Goal: Complete application form: Complete application form

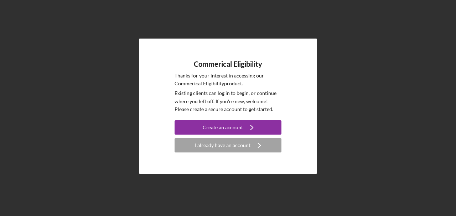
click at [239, 124] on div "Create an account" at bounding box center [223, 127] width 40 height 14
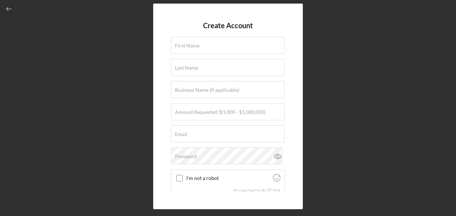
click at [184, 47] on label "First Name" at bounding box center [187, 46] width 25 height 6
click at [184, 47] on input "First Name" at bounding box center [228, 45] width 114 height 17
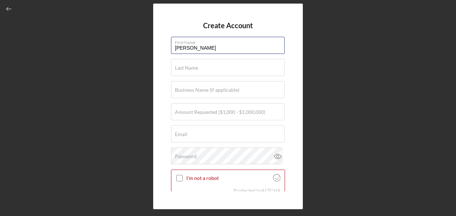
type input "Andrew"
click at [175, 68] on label "Last Name" at bounding box center [186, 68] width 23 height 6
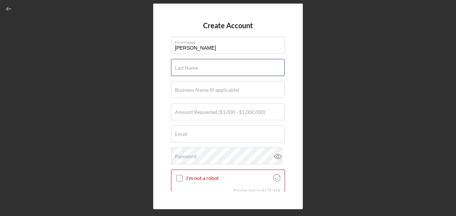
click at [175, 68] on input "Last Name" at bounding box center [228, 67] width 114 height 17
type input "Baber"
click at [180, 87] on label "Business Name (if applicable)" at bounding box center [207, 90] width 65 height 6
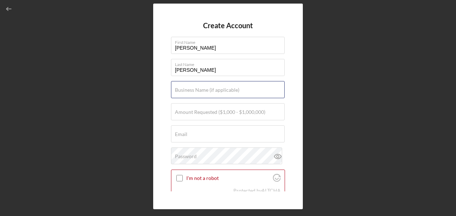
click at [180, 87] on input "Business Name (if applicable)" at bounding box center [228, 89] width 114 height 17
click at [235, 89] on input "Business Name (if applicable)" at bounding box center [228, 89] width 114 height 17
paste input "EXCELL PROCESSING LLC"
type input "EXCELL PROCESSING LLC"
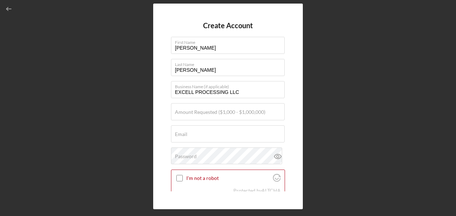
click at [229, 110] on label "Amount Requested ($1,000 - $1,000,000)" at bounding box center [220, 112] width 91 height 6
click at [229, 110] on input "Amount Requested ($1,000 - $1,000,000)" at bounding box center [228, 111] width 114 height 17
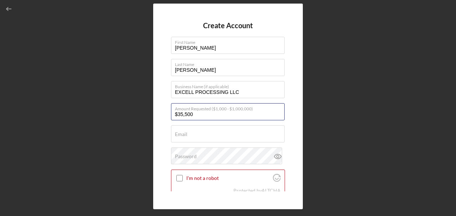
type input "$35,500"
click at [212, 132] on div "Email Required" at bounding box center [228, 134] width 114 height 18
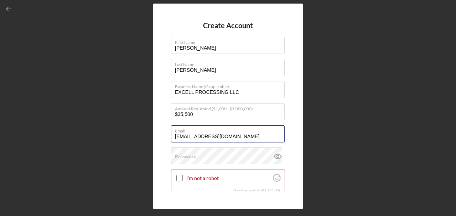
type input "[EMAIL_ADDRESS][DOMAIN_NAME]"
click at [163, 94] on div "Create Account First Name Andrew Last Name Baber Business Name (if applicable) …" at bounding box center [228, 106] width 150 height 205
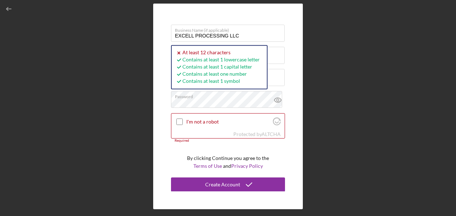
click at [179, 121] on input "I'm not a robot" at bounding box center [179, 121] width 6 height 6
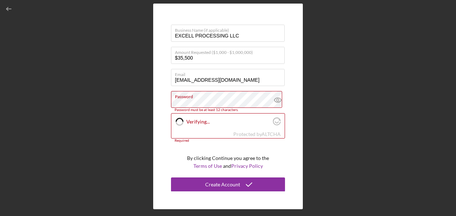
checkbox input "true"
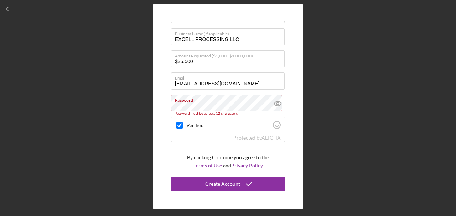
scroll to position [52, 0]
click at [251, 102] on label "Password" at bounding box center [230, 100] width 110 height 8
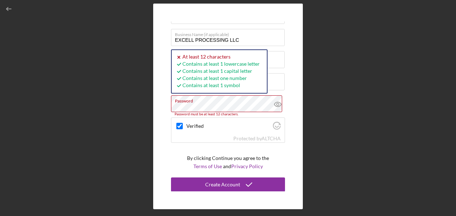
click at [251, 102] on label "Password" at bounding box center [230, 100] width 110 height 8
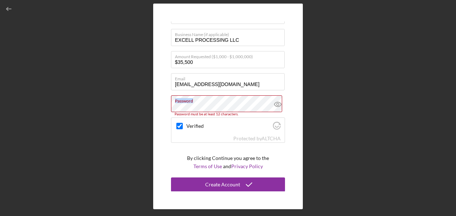
click at [251, 102] on label "Password" at bounding box center [230, 100] width 110 height 8
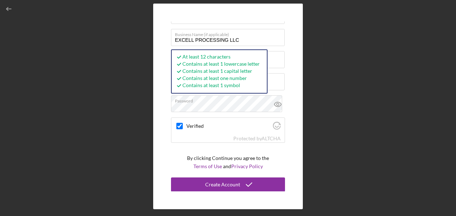
click at [224, 182] on div "Create Account" at bounding box center [222, 184] width 35 height 14
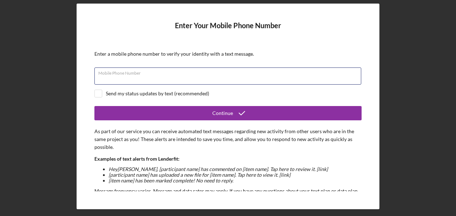
click at [157, 79] on input "Mobile Phone Number" at bounding box center [227, 75] width 267 height 17
type input "[PHONE_NUMBER]"
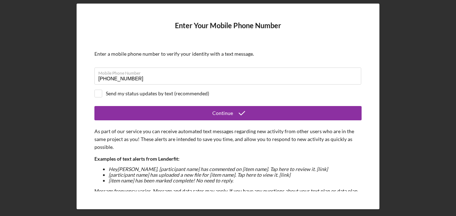
click at [98, 92] on input "checkbox" at bounding box center [98, 93] width 7 height 7
checkbox input "true"
click at [238, 113] on icon "submit" at bounding box center [242, 113] width 18 height 18
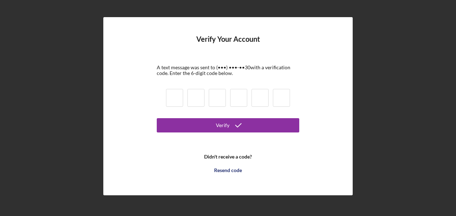
click at [179, 97] on input at bounding box center [174, 98] width 17 height 18
type input "3"
type input "4"
type input "6"
type input "8"
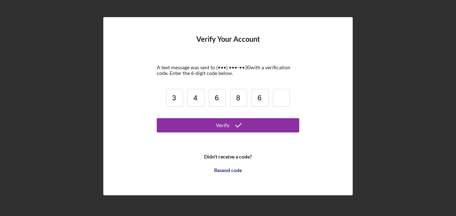
type input "6"
type input "2"
click at [230, 130] on icon "submit" at bounding box center [239, 125] width 18 height 18
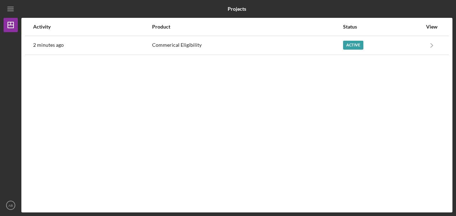
click at [345, 44] on div "Active" at bounding box center [353, 45] width 20 height 9
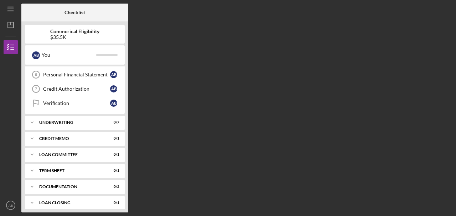
scroll to position [104, 0]
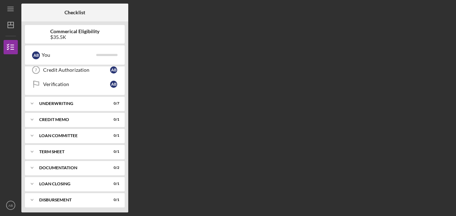
click at [30, 196] on icon "Icon/Expander" at bounding box center [32, 199] width 14 height 14
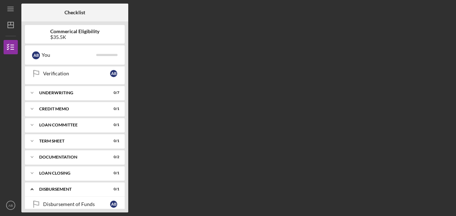
click at [35, 154] on icon "Icon/Expander" at bounding box center [32, 157] width 14 height 14
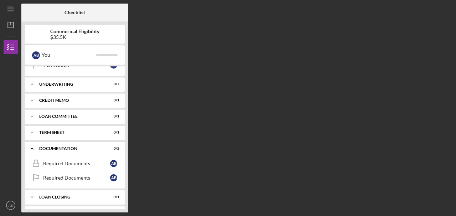
scroll to position [123, 0]
click at [31, 147] on icon "Icon/Expander" at bounding box center [32, 148] width 14 height 14
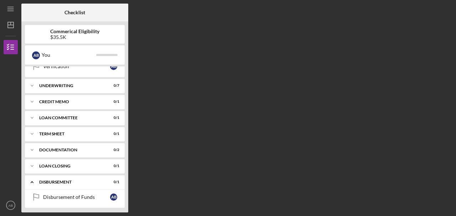
click at [31, 163] on icon "Icon/Expander" at bounding box center [32, 166] width 14 height 14
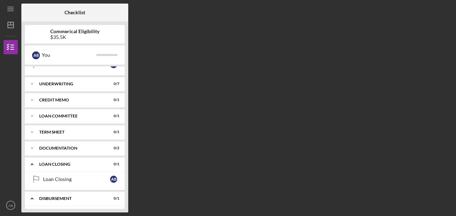
scroll to position [139, 0]
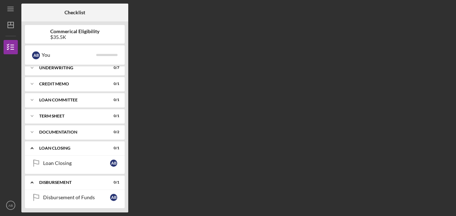
click at [32, 144] on icon "Icon/Expander" at bounding box center [32, 148] width 14 height 14
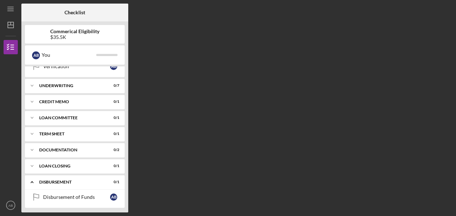
click at [32, 117] on polyline at bounding box center [32, 117] width 2 height 1
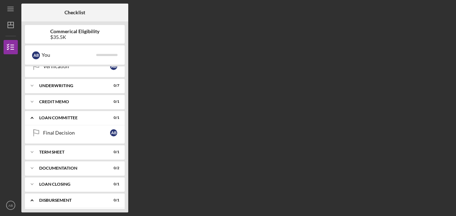
scroll to position [139, 0]
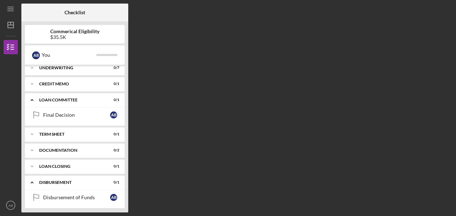
click at [32, 99] on polyline at bounding box center [32, 99] width 2 height 1
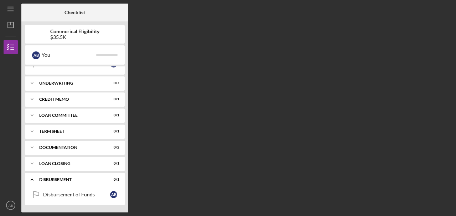
scroll to position [122, 0]
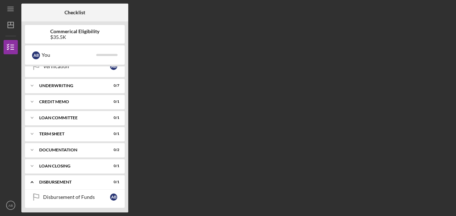
click at [32, 99] on icon "Icon/Expander" at bounding box center [32, 101] width 14 height 14
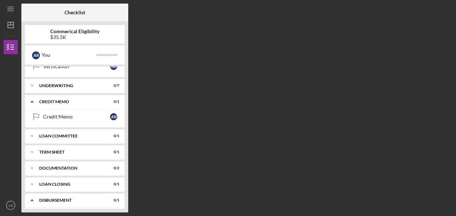
scroll to position [139, 0]
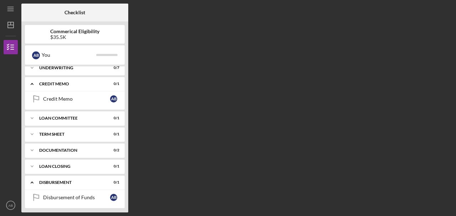
click at [31, 83] on icon "Icon/Expander" at bounding box center [32, 84] width 14 height 14
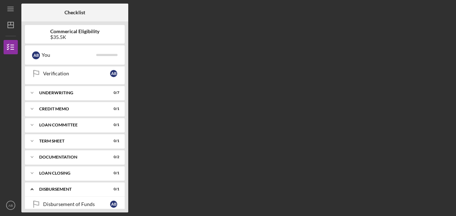
click at [31, 90] on icon "Icon/Expander" at bounding box center [32, 93] width 14 height 14
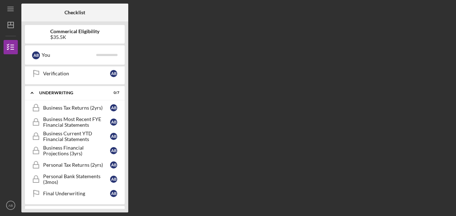
click at [33, 90] on icon "Icon/Expander" at bounding box center [32, 93] width 14 height 14
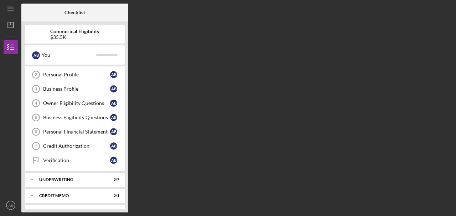
scroll to position [0, 0]
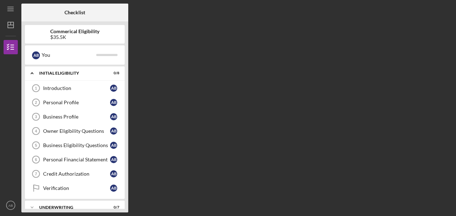
click at [55, 86] on div "Introduction" at bounding box center [76, 88] width 67 height 6
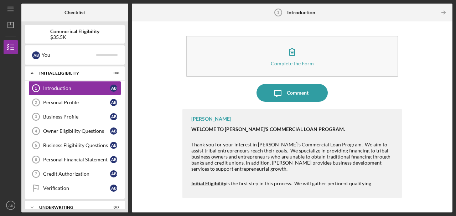
click at [298, 63] on div "Complete the Form" at bounding box center [292, 63] width 43 height 5
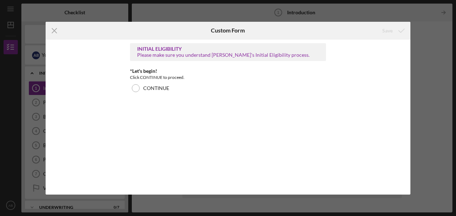
click at [155, 86] on label "CONTINUE" at bounding box center [156, 88] width 26 height 6
click at [392, 33] on button "Save" at bounding box center [392, 31] width 35 height 14
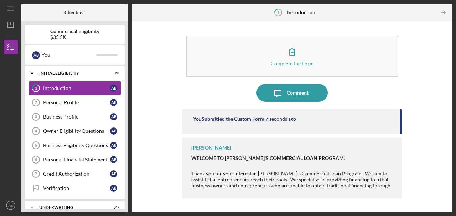
click at [298, 61] on div "Complete the Form" at bounding box center [292, 63] width 43 height 5
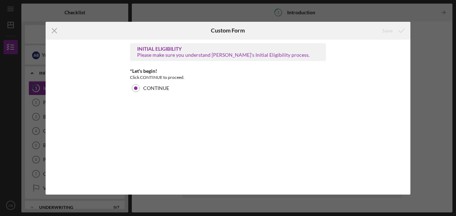
click at [53, 31] on line at bounding box center [54, 30] width 5 height 5
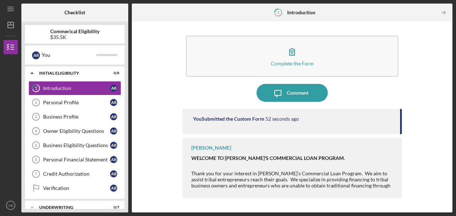
click at [443, 15] on icon "Icon/Table Pagination Arrow" at bounding box center [444, 13] width 16 height 16
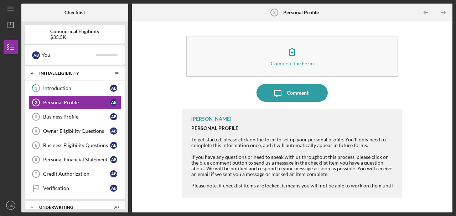
click at [300, 64] on div "Complete the Form" at bounding box center [292, 63] width 43 height 5
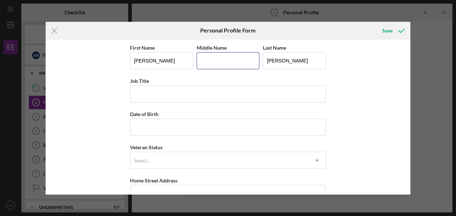
click at [230, 62] on input "Middle Name" at bounding box center [228, 60] width 63 height 17
type input "H"
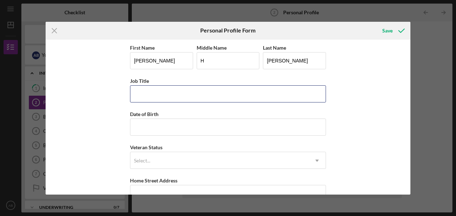
click at [168, 99] on input "Job Title" at bounding box center [228, 93] width 196 height 17
type input "Owner"
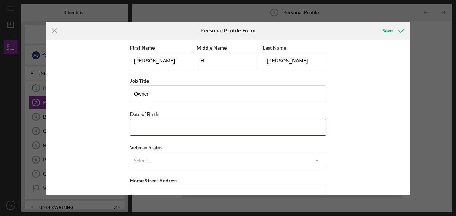
click at [168, 127] on input "Date of Birth" at bounding box center [228, 126] width 196 height 17
type input "02/08/1956"
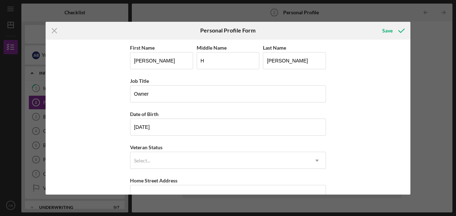
click at [346, 126] on div "First Name Andrew Middle Name H Last Name Baber Job Title Owner Date of Birth 0…" at bounding box center [228, 117] width 365 height 155
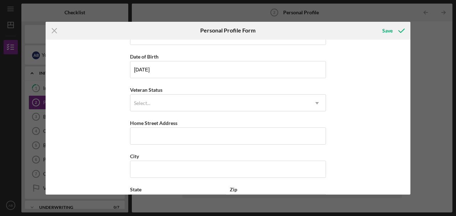
scroll to position [59, 0]
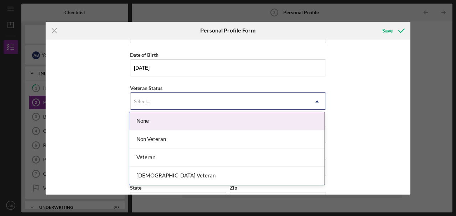
click at [300, 94] on div "Select..." at bounding box center [219, 101] width 178 height 16
click at [243, 119] on div "None" at bounding box center [226, 121] width 195 height 18
click at [283, 101] on div "Select..." at bounding box center [219, 101] width 178 height 16
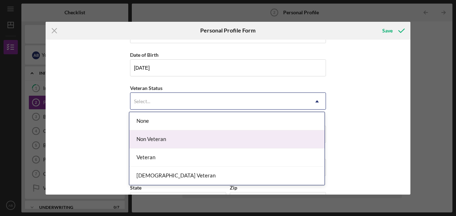
click at [252, 141] on div "Non Veteran" at bounding box center [226, 139] width 195 height 18
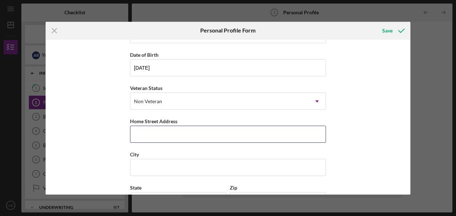
click at [282, 135] on input "Home Street Address" at bounding box center [228, 133] width 196 height 17
type input "22494 Oaklane St Warren MI"
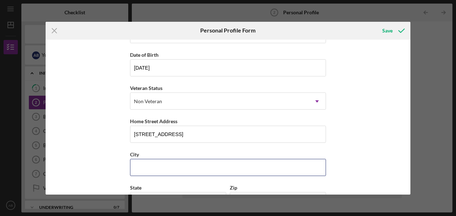
type input "Warren"
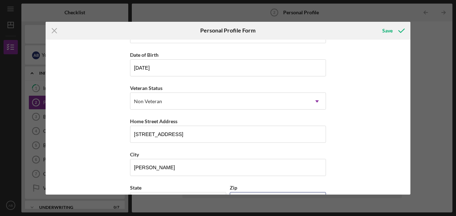
type input "48089"
type input "MI"
type input "22494 Oaklane St"
click at [364, 142] on div "First Name Andrew Middle Name H Last Name Baber Job Title Owner Date of Birth 0…" at bounding box center [228, 117] width 365 height 155
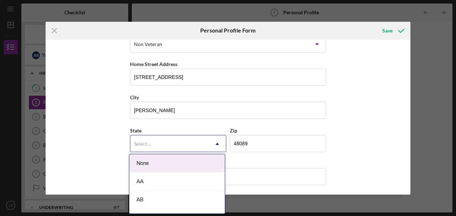
click at [171, 141] on div "Select..." at bounding box center [169, 143] width 78 height 16
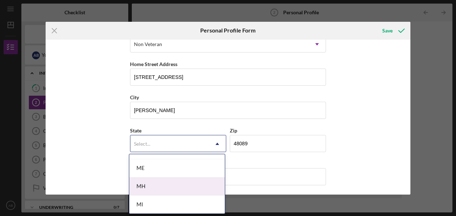
scroll to position [559, 0]
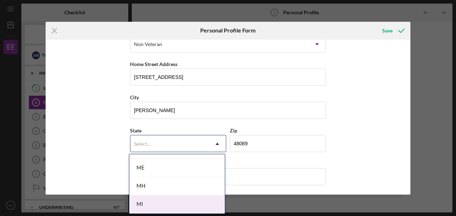
click at [165, 201] on div "MI" at bounding box center [177, 204] width 96 height 18
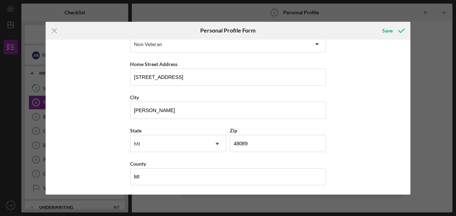
click at [352, 138] on div "First Name Andrew Middle Name H Last Name Baber Job Title Owner Date of Birth 0…" at bounding box center [228, 117] width 365 height 155
click at [149, 175] on input "MI" at bounding box center [228, 176] width 196 height 17
type input "Macomb"
click at [350, 166] on div "First Name Andrew Middle Name H Last Name Baber Job Title Owner Date of Birth 0…" at bounding box center [228, 117] width 365 height 155
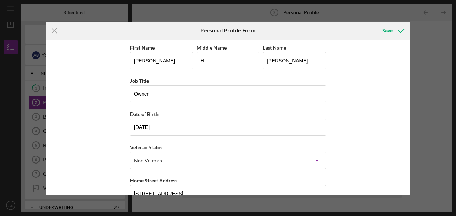
scroll to position [116, 0]
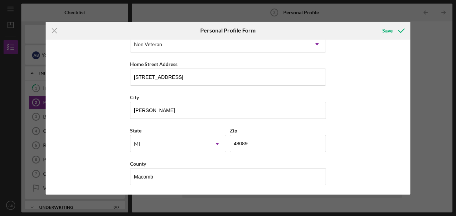
click at [390, 30] on div "Save" at bounding box center [387, 31] width 10 height 14
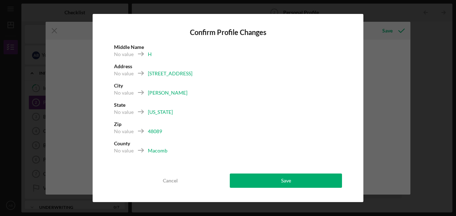
click at [287, 179] on div "Save" at bounding box center [286, 180] width 10 height 14
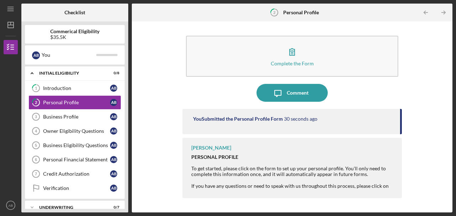
click at [307, 62] on div "Complete the Form" at bounding box center [292, 63] width 43 height 5
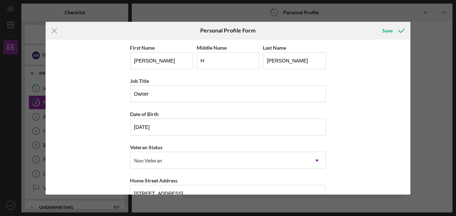
click at [392, 31] on button "Save" at bounding box center [392, 31] width 35 height 14
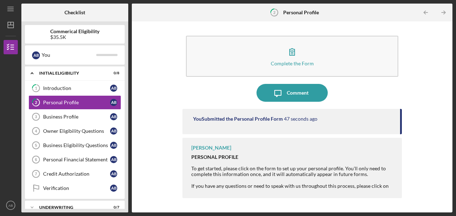
click at [441, 14] on icon "Icon/Table Pagination Arrow" at bounding box center [444, 13] width 16 height 16
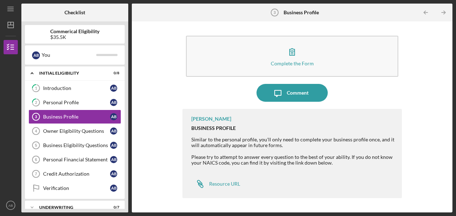
click at [285, 66] on button "Complete the Form Form" at bounding box center [292, 56] width 212 height 41
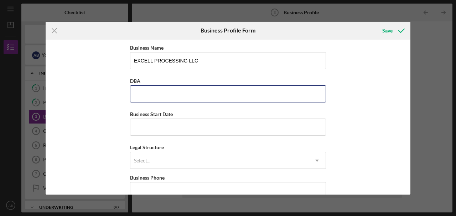
click at [175, 91] on input "DBA" at bounding box center [228, 93] width 196 height 17
type input "EX"
click at [172, 92] on input "EX" at bounding box center [228, 93] width 196 height 17
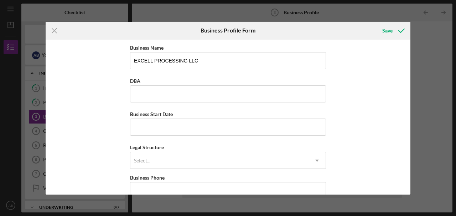
click at [370, 109] on div "Business Name EXCELL PROCESSING LLC DBA Business Start Date Legal Structure Sel…" at bounding box center [228, 117] width 365 height 155
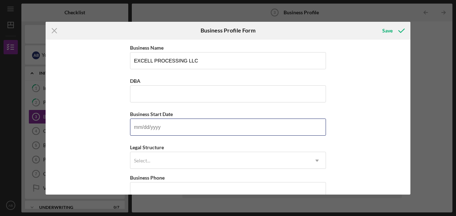
click at [236, 129] on input "Business Start Date" at bounding box center [228, 126] width 196 height 17
click at [141, 131] on input "Business Start Date" at bounding box center [228, 126] width 196 height 17
click at [142, 134] on input "Business Start Date" at bounding box center [228, 126] width 196 height 17
drag, startPoint x: 142, startPoint y: 134, endPoint x: 159, endPoint y: 126, distance: 18.6
click at [159, 126] on input "Business Start Date" at bounding box center [228, 126] width 196 height 17
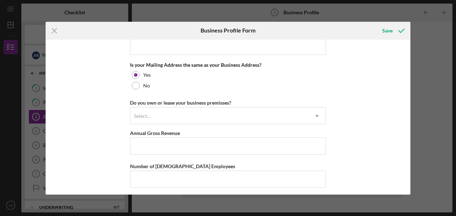
scroll to position [543, 0]
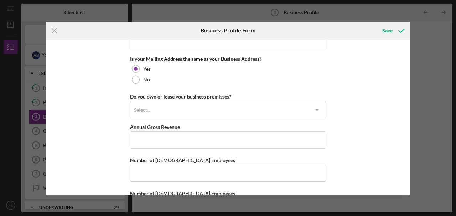
drag, startPoint x: 189, startPoint y: 122, endPoint x: 380, endPoint y: 124, distance: 190.7
click at [380, 124] on div "Business Name EXCELL PROCESSING LLC DBA Business Start Date Legal Structure Sel…" at bounding box center [228, 117] width 365 height 155
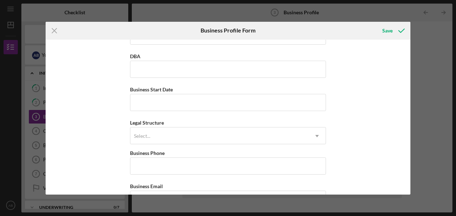
scroll to position [0, 0]
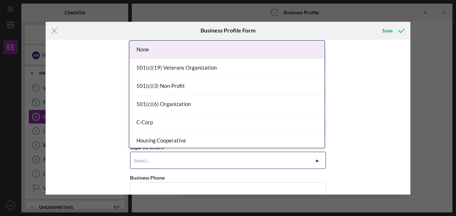
click at [185, 156] on div "Select..." at bounding box center [219, 160] width 178 height 16
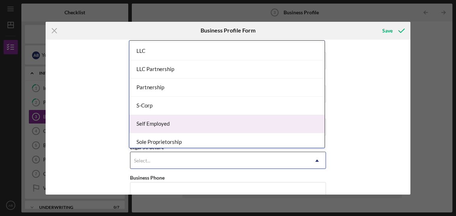
scroll to position [146, 0]
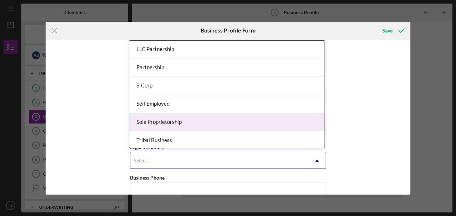
click at [175, 120] on div "Sole Proprietorship" at bounding box center [226, 122] width 195 height 18
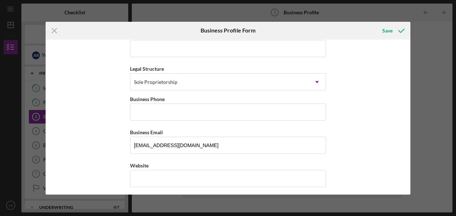
scroll to position [79, 0]
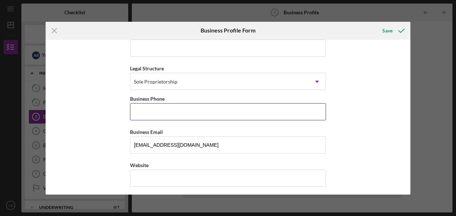
click at [194, 103] on input "Business Phone" at bounding box center [228, 111] width 196 height 17
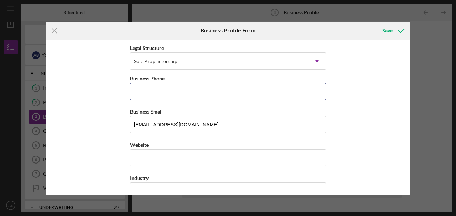
scroll to position [109, 0]
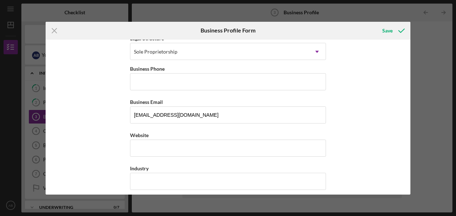
click at [359, 104] on div "Business Name EXCELL PROCESSING LLC DBA Business Start Date Legal Structure Sol…" at bounding box center [228, 117] width 365 height 155
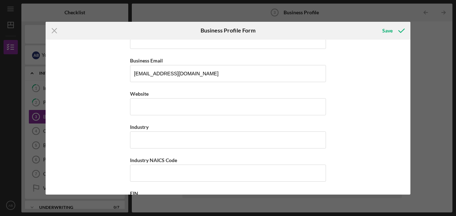
scroll to position [152, 0]
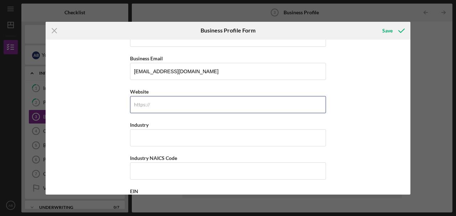
click at [223, 97] on input "Website" at bounding box center [228, 104] width 196 height 17
click at [348, 128] on div "Business Name EXCELL PROCESSING LLC DBA Business Start Date Legal Structure Sol…" at bounding box center [228, 117] width 365 height 155
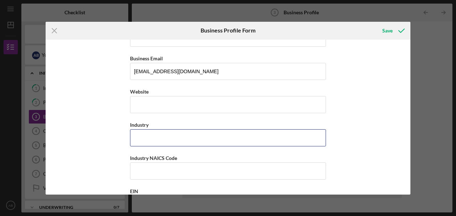
click at [273, 133] on input "Industry" at bounding box center [228, 137] width 196 height 17
click at [344, 134] on div "Business Name EXCELL PROCESSING LLC DBA Business Start Date Legal Structure Sol…" at bounding box center [228, 117] width 365 height 155
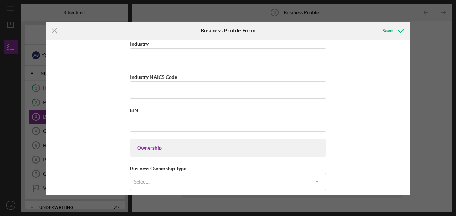
scroll to position [233, 0]
click at [243, 122] on input "EIN" at bounding box center [228, 122] width 196 height 17
click at [54, 32] on icon "Icon/Menu Close" at bounding box center [55, 31] width 18 height 18
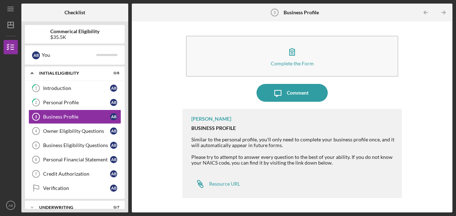
click at [292, 59] on icon "button" at bounding box center [292, 52] width 18 height 18
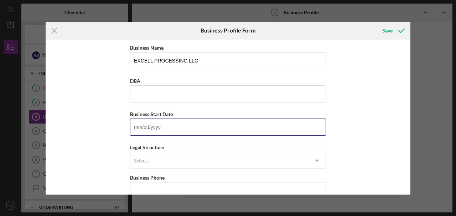
click at [213, 122] on input "Business Start Date" at bounding box center [228, 126] width 196 height 17
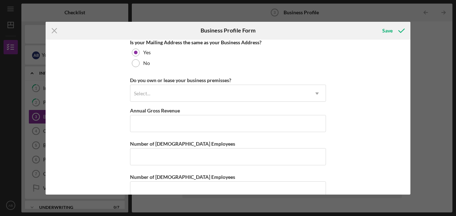
scroll to position [570, 0]
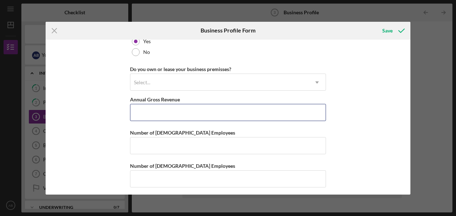
click at [210, 111] on input "Annual Gross Revenue" at bounding box center [228, 112] width 196 height 17
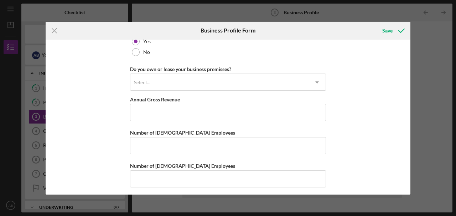
click at [270, 79] on div "Select..." at bounding box center [219, 82] width 178 height 16
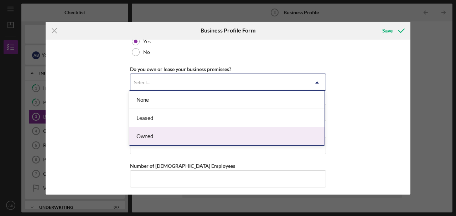
click at [210, 135] on div "Owned" at bounding box center [226, 136] width 195 height 18
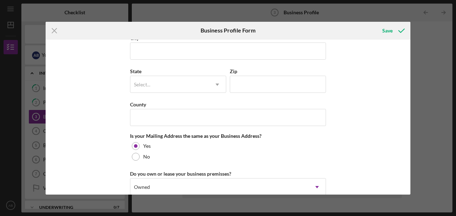
scroll to position [465, 0]
click at [321, 114] on input "County" at bounding box center [228, 117] width 196 height 17
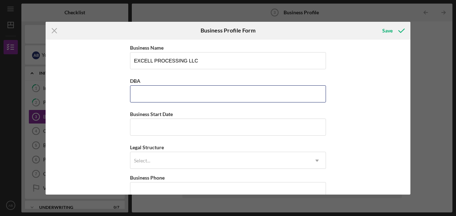
click at [258, 99] on input "DBA" at bounding box center [228, 93] width 196 height 17
type input "Ex"
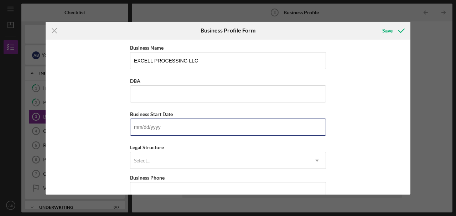
click at [253, 120] on input "Business Start Date" at bounding box center [228, 126] width 196 height 17
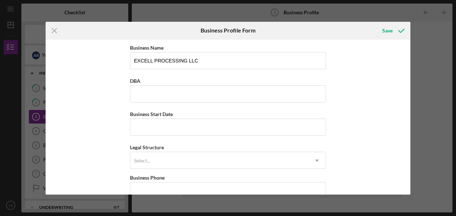
click at [57, 27] on icon "Icon/Menu Close" at bounding box center [55, 31] width 18 height 18
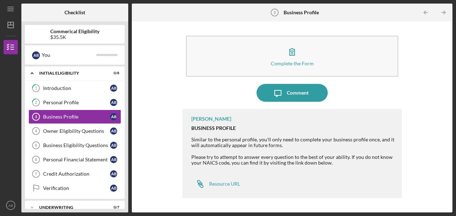
click at [258, 65] on div "Complete the Form" at bounding box center [292, 63] width 43 height 5
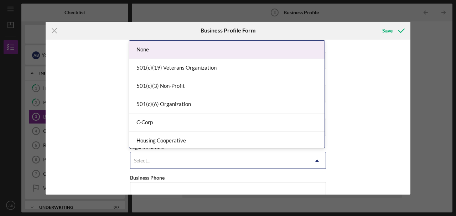
click at [258, 161] on div "Select..." at bounding box center [219, 160] width 178 height 16
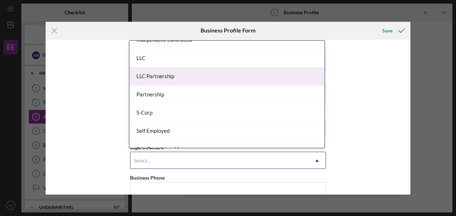
scroll to position [122, 0]
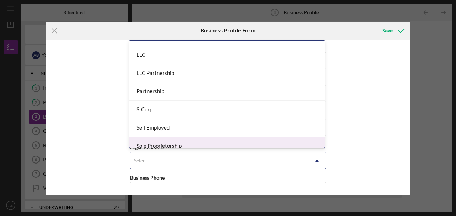
click at [213, 140] on div "Sole Proprietorship" at bounding box center [226, 146] width 195 height 18
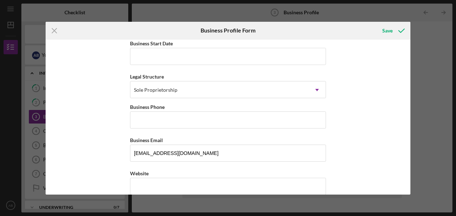
scroll to position [81, 0]
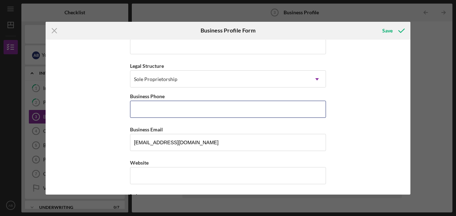
click at [258, 103] on input "Business Phone" at bounding box center [228, 109] width 196 height 17
type input "(155) 921-4703"
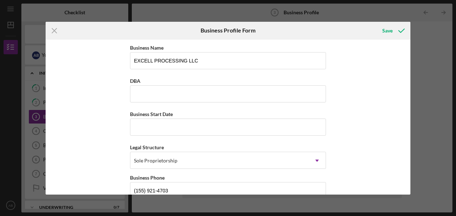
click at [54, 30] on line at bounding box center [54, 30] width 5 height 5
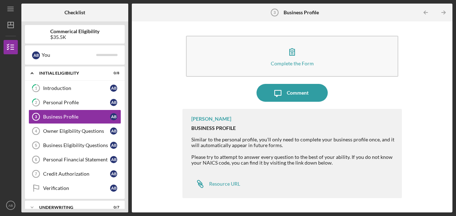
click at [65, 128] on div "Owner Eligibility Questions" at bounding box center [76, 131] width 67 height 6
click at [258, 82] on div "Complete the Form Form Icon/Message Comment Sean Winters BUSINESS PROFILE Simil…" at bounding box center [292, 117] width 314 height 184
click at [258, 62] on div "Complete the Form" at bounding box center [292, 63] width 43 height 5
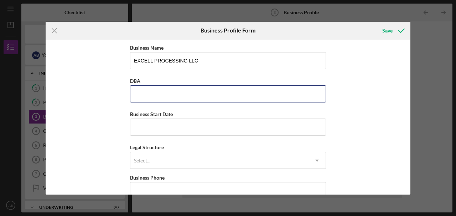
click at [235, 91] on input "DBA" at bounding box center [228, 93] width 196 height 17
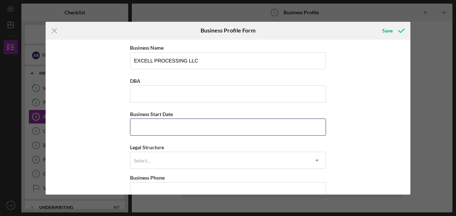
click at [214, 131] on input "Business Start Date" at bounding box center [228, 126] width 196 height 17
type input "05/08/1956"
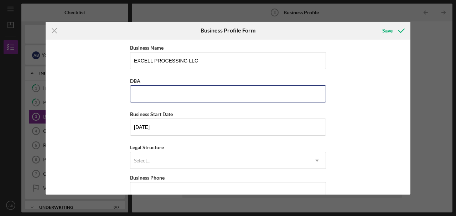
click at [173, 101] on input "DBA" at bounding box center [228, 93] width 196 height 17
type input "Ex"
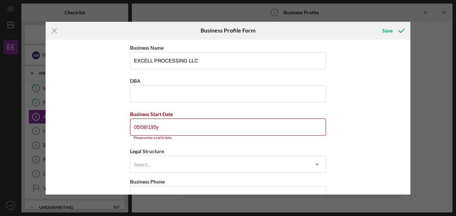
click at [233, 124] on input "05/08/195y" at bounding box center [228, 126] width 196 height 17
click at [225, 132] on input "05/08/195y" at bounding box center [228, 126] width 196 height 17
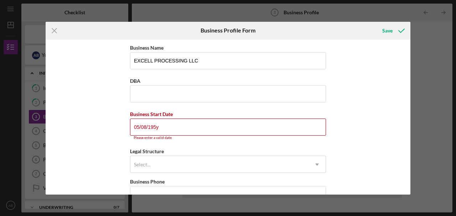
type input "05/08/19yy"
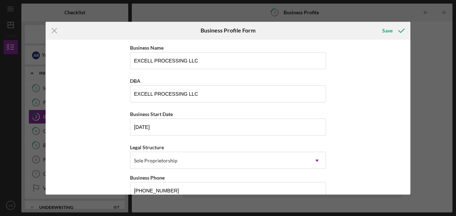
click at [58, 30] on icon "Icon/Menu Close" at bounding box center [55, 31] width 18 height 18
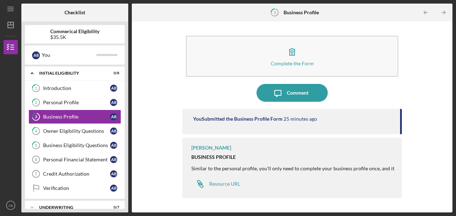
click at [9, 6] on icon "Icon/Menu" at bounding box center [11, 9] width 16 height 16
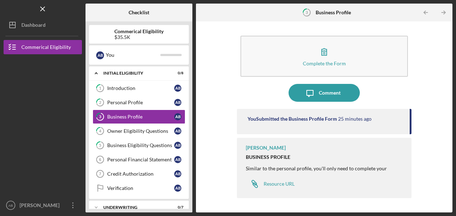
click at [29, 25] on div "Dashboard" at bounding box center [33, 26] width 24 height 16
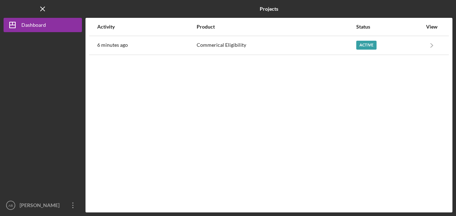
click at [258, 42] on icon "Icon/Navigate" at bounding box center [432, 45] width 16 height 16
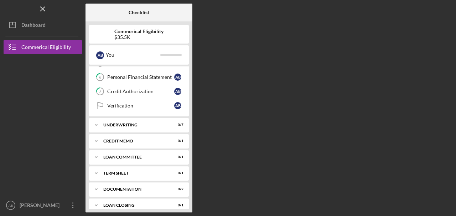
scroll to position [83, 0]
click at [134, 100] on link "Verification Verification A B" at bounding box center [139, 105] width 93 height 14
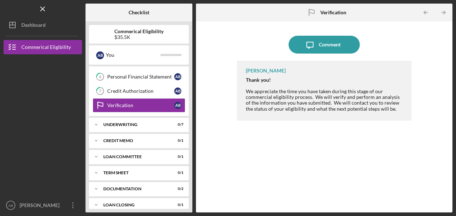
click at [258, 14] on polyline "button" at bounding box center [445, 12] width 2 height 3
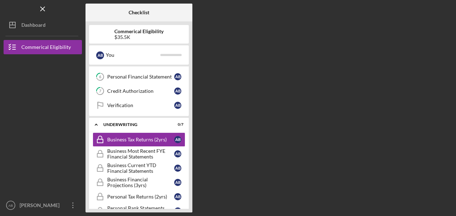
scroll to position [82, 0]
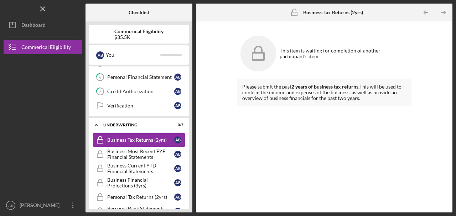
click at [258, 14] on polyline "button" at bounding box center [445, 12] width 2 height 3
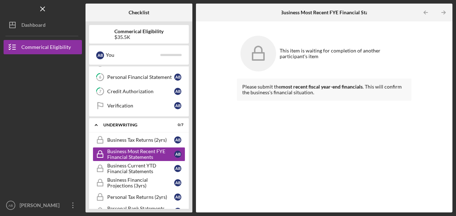
click at [258, 14] on polyline "button" at bounding box center [445, 12] width 2 height 3
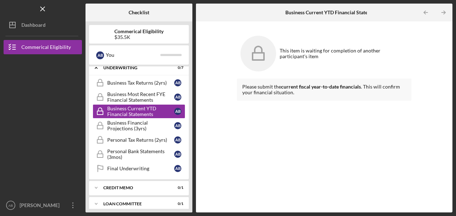
scroll to position [141, 0]
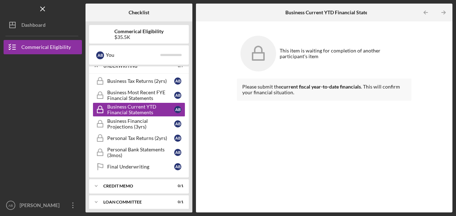
click at [133, 118] on div "Business Financial Projections (3yrs)" at bounding box center [140, 123] width 67 height 11
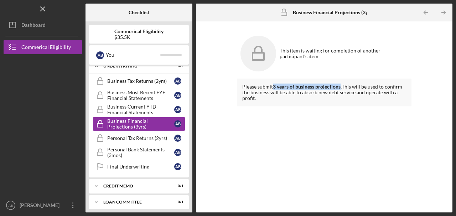
drag, startPoint x: 274, startPoint y: 86, endPoint x: 341, endPoint y: 88, distance: 67.7
click at [258, 88] on strong "3 years of business projections." at bounding box center [307, 86] width 69 height 6
copy strong "3 years of business projections"
